Goal: Complete application form

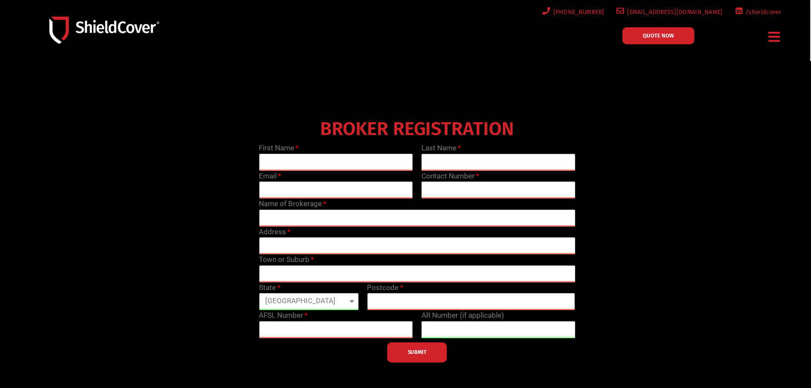
click at [317, 156] on input "text" at bounding box center [336, 162] width 154 height 17
type input "[PERSON_NAME]"
click at [425, 163] on input "text" at bounding box center [498, 162] width 154 height 17
type input "[PERSON_NAME]"
click at [373, 190] on input "email" at bounding box center [336, 189] width 154 height 17
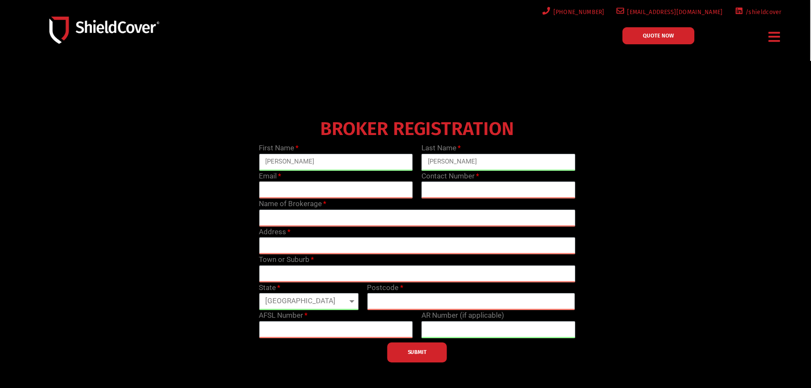
type input "[PERSON_NAME][EMAIL_ADDRESS][DOMAIN_NAME]"
click at [433, 191] on input "text" at bounding box center [498, 189] width 154 height 17
type input "03 9470 3322"
click at [398, 217] on input "text" at bounding box center [417, 217] width 316 height 17
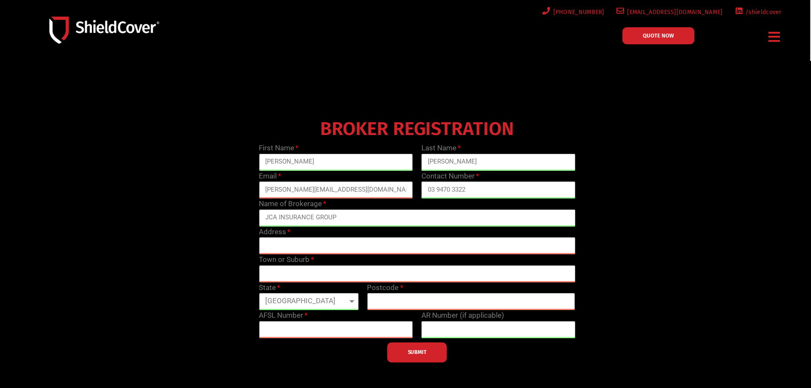
type input "JCA INSURANCE GROUP"
click at [372, 247] on input "text" at bounding box center [417, 245] width 316 height 17
type input "[GEOGRAPHIC_DATA]"
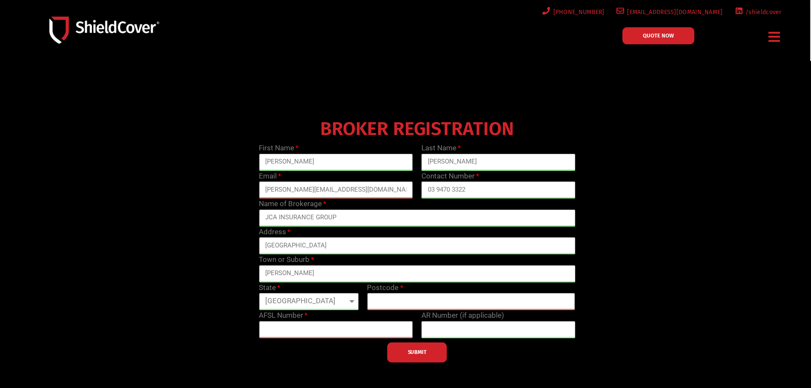
type input "[PERSON_NAME]"
click at [299, 299] on select "[GEOGRAPHIC_DATA] [GEOGRAPHIC_DATA] [GEOGRAPHIC_DATA] [GEOGRAPHIC_DATA] [GEOGRA…" at bounding box center [309, 301] width 100 height 17
select select "VIC"
click at [259, 293] on select "[GEOGRAPHIC_DATA] [GEOGRAPHIC_DATA] [GEOGRAPHIC_DATA] [GEOGRAPHIC_DATA] [GEOGRA…" at bounding box center [309, 301] width 100 height 17
click at [390, 304] on input "text" at bounding box center [471, 301] width 208 height 17
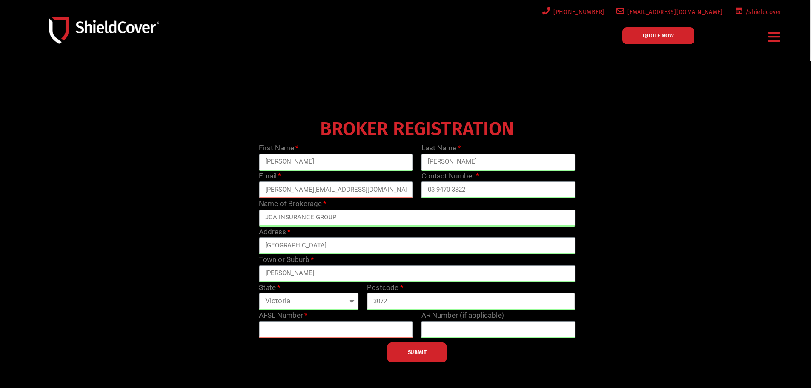
type input "3072"
click at [387, 334] on input "text" at bounding box center [336, 329] width 154 height 17
click at [433, 356] on button "SUBMIT" at bounding box center [417, 352] width 60 height 20
click at [278, 337] on input "text" at bounding box center [336, 329] width 154 height 17
paste input "text"
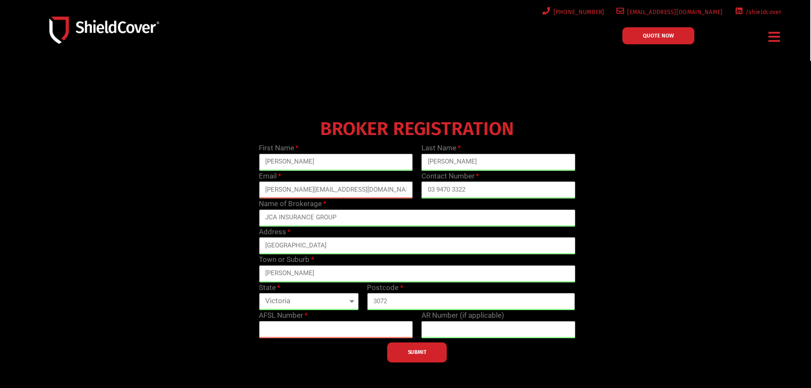
click at [286, 328] on input "text" at bounding box center [336, 329] width 154 height 17
type input "233750"
click at [448, 328] on input "text" at bounding box center [498, 329] width 154 height 17
click at [469, 334] on input "text" at bounding box center [498, 329] width 154 height 17
paste input "1312684"
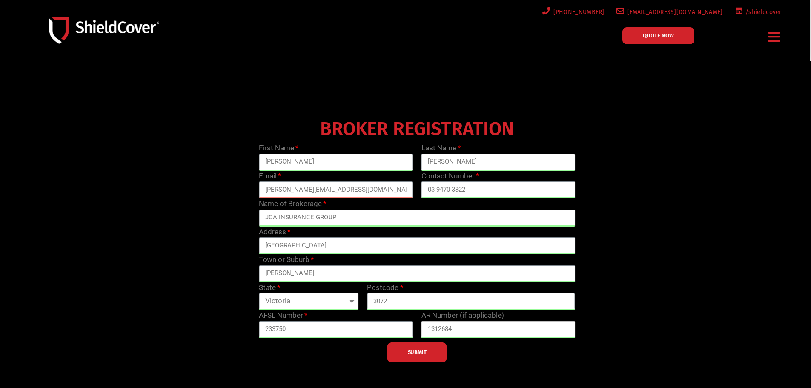
type input "1312684"
click at [432, 354] on button "SUBMIT" at bounding box center [417, 352] width 60 height 20
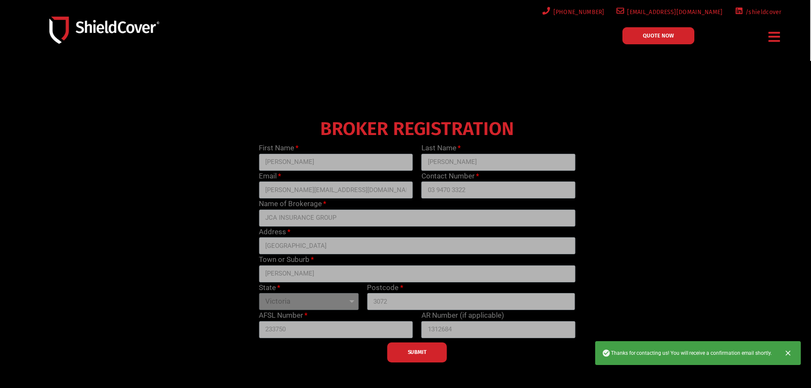
click at [787, 351] on icon "Close" at bounding box center [787, 352] width 9 height 9
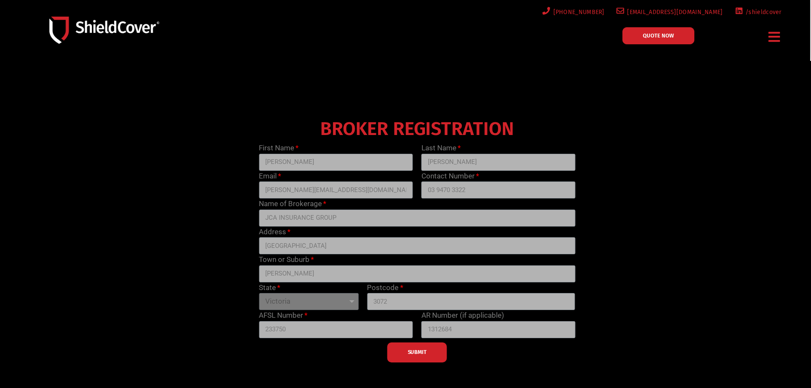
click at [771, 35] on icon "Menu Toggle" at bounding box center [773, 36] width 11 height 13
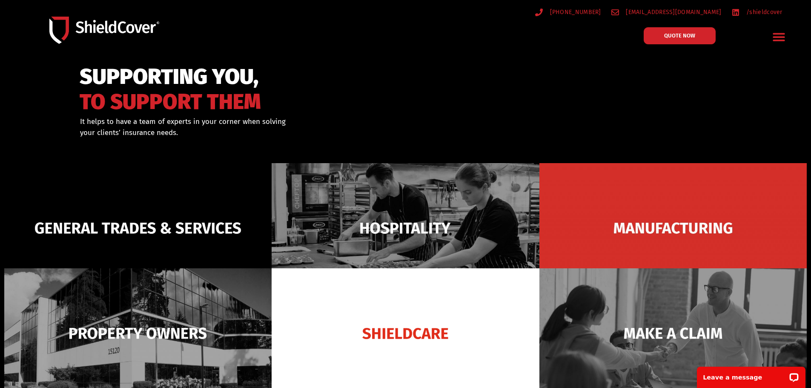
click at [774, 35] on icon "Menu Toggle" at bounding box center [778, 36] width 13 height 13
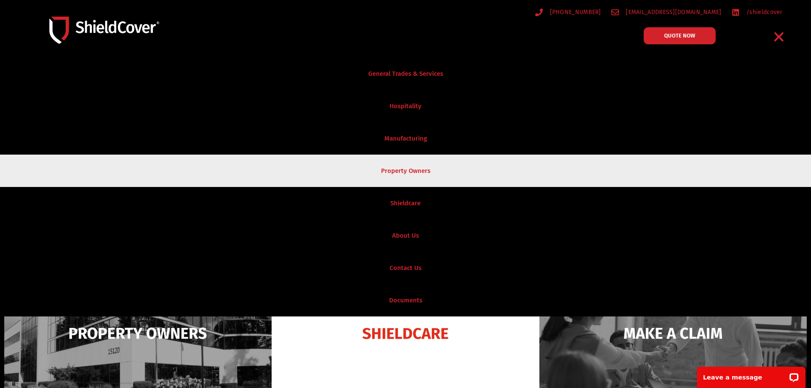
click at [414, 175] on link "Property Owners" at bounding box center [405, 170] width 811 height 32
